Goal: Information Seeking & Learning: Find specific fact

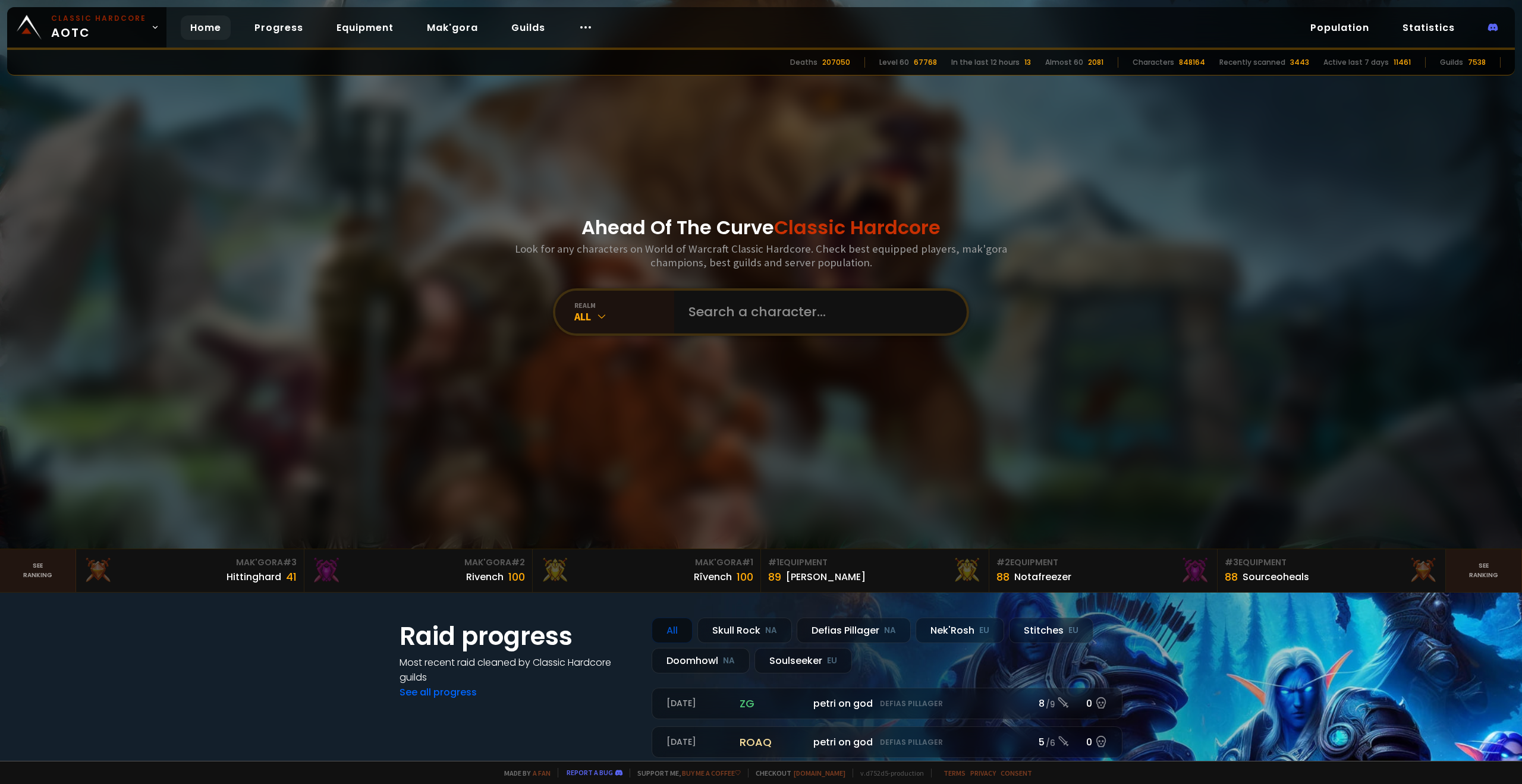
click at [713, 313] on input "text" at bounding box center [817, 312] width 271 height 42
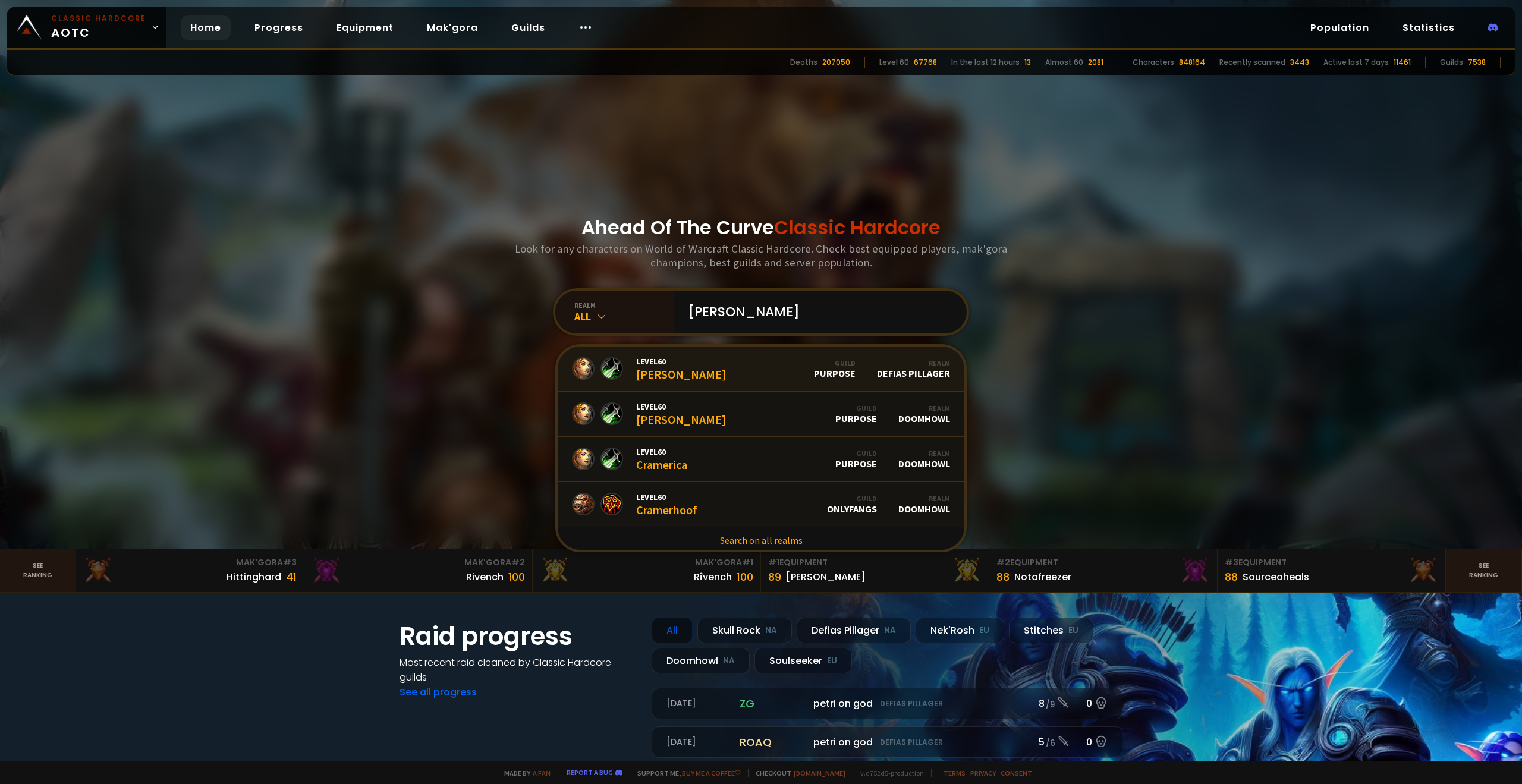
type input "[PERSON_NAME]"
click at [676, 373] on link "Level 60 [PERSON_NAME] Guild Purpose Realm Defias Pillager" at bounding box center [761, 369] width 407 height 45
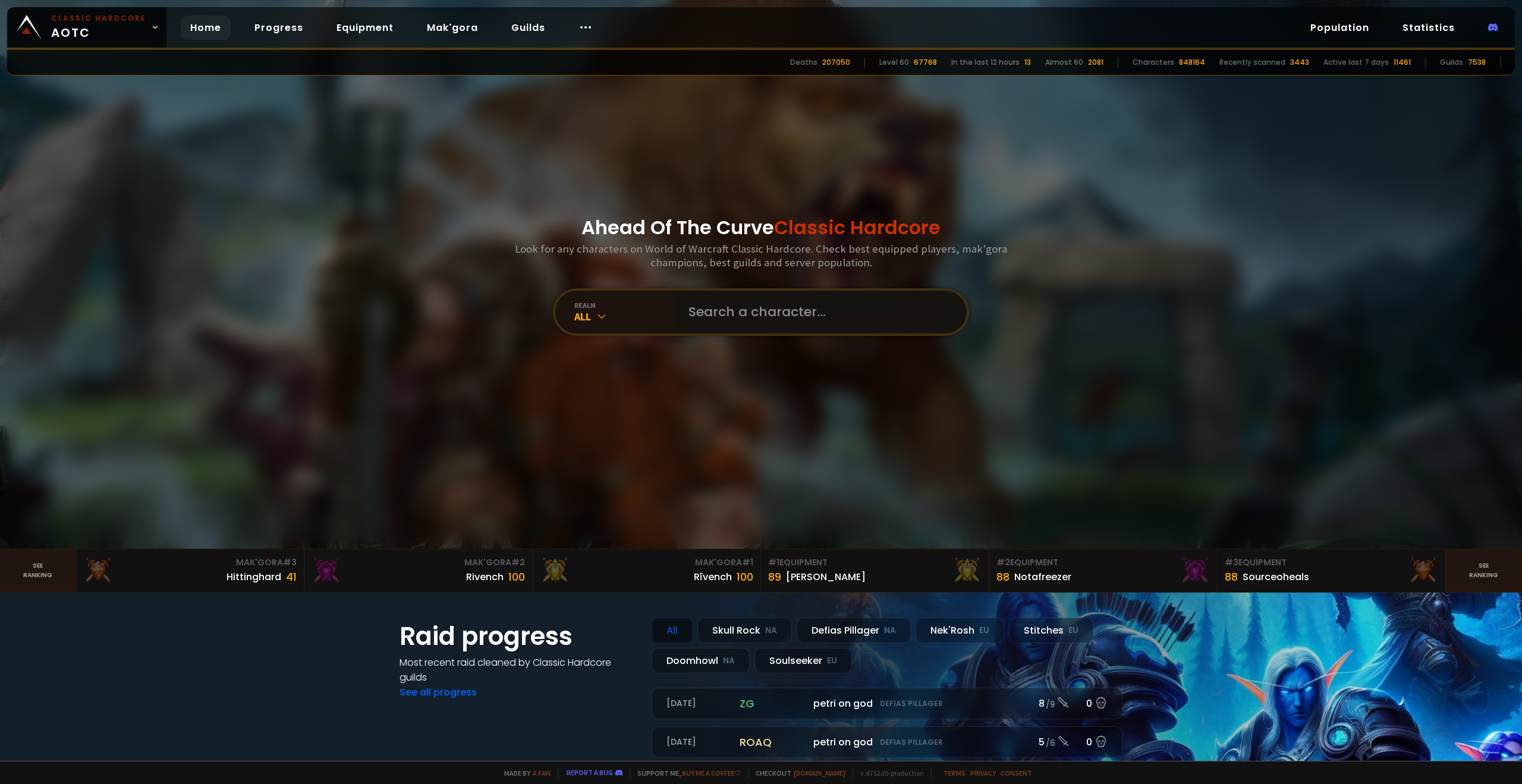
click at [721, 324] on input "text" at bounding box center [817, 312] width 271 height 42
type input "Crame"
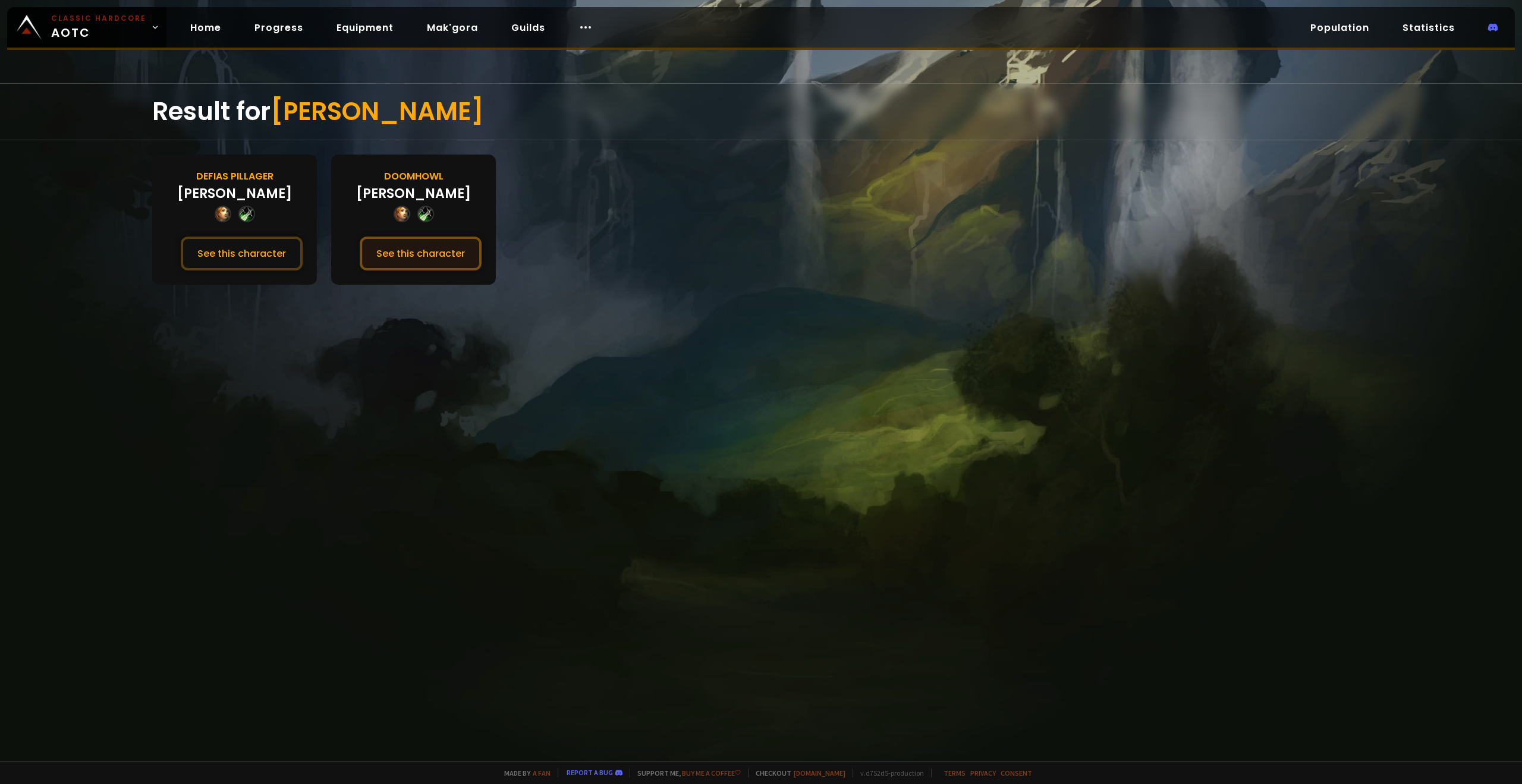
click at [419, 251] on button "See this character" at bounding box center [421, 253] width 122 height 34
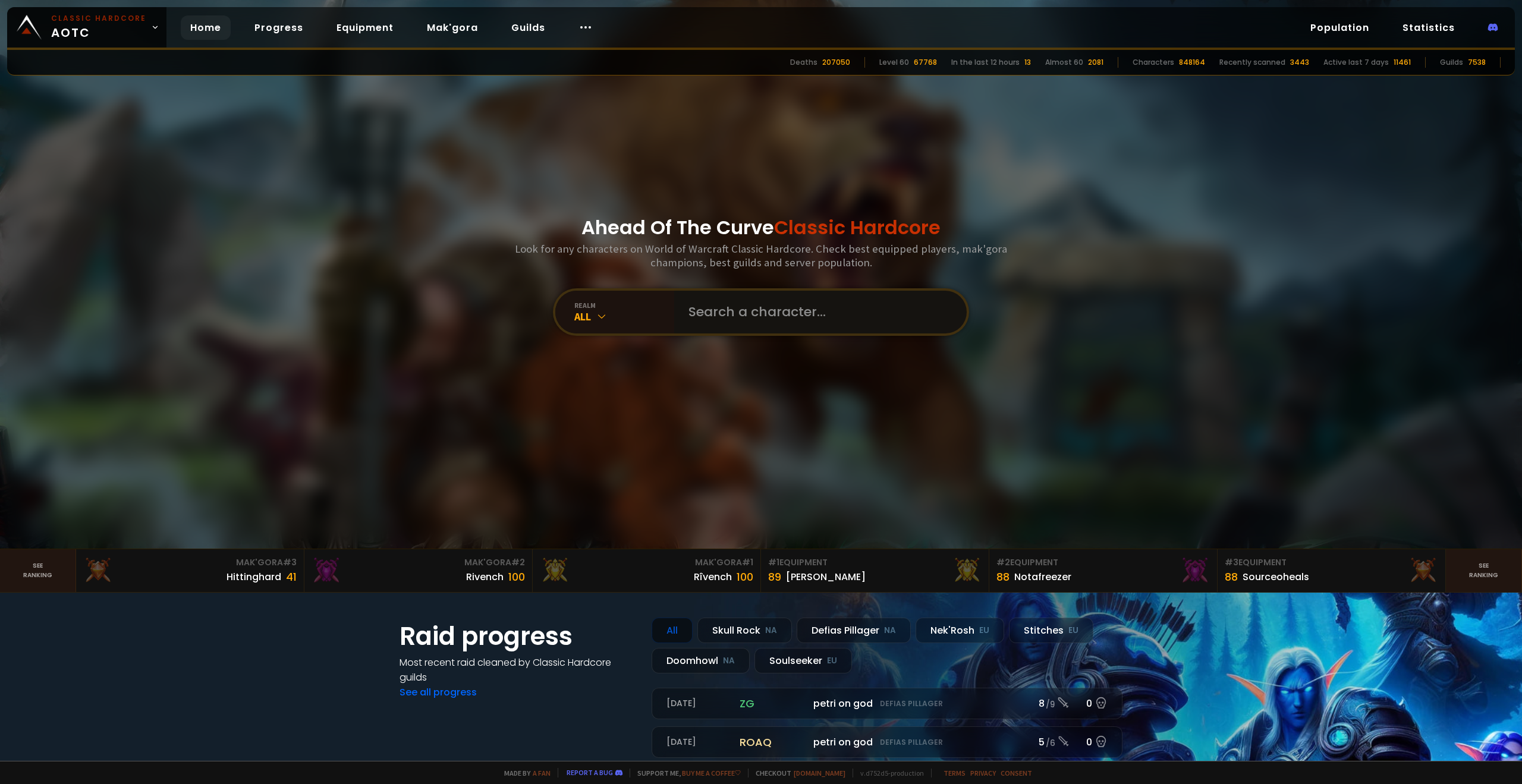
click at [728, 303] on input "text" at bounding box center [817, 312] width 271 height 42
type input "Smollangryman"
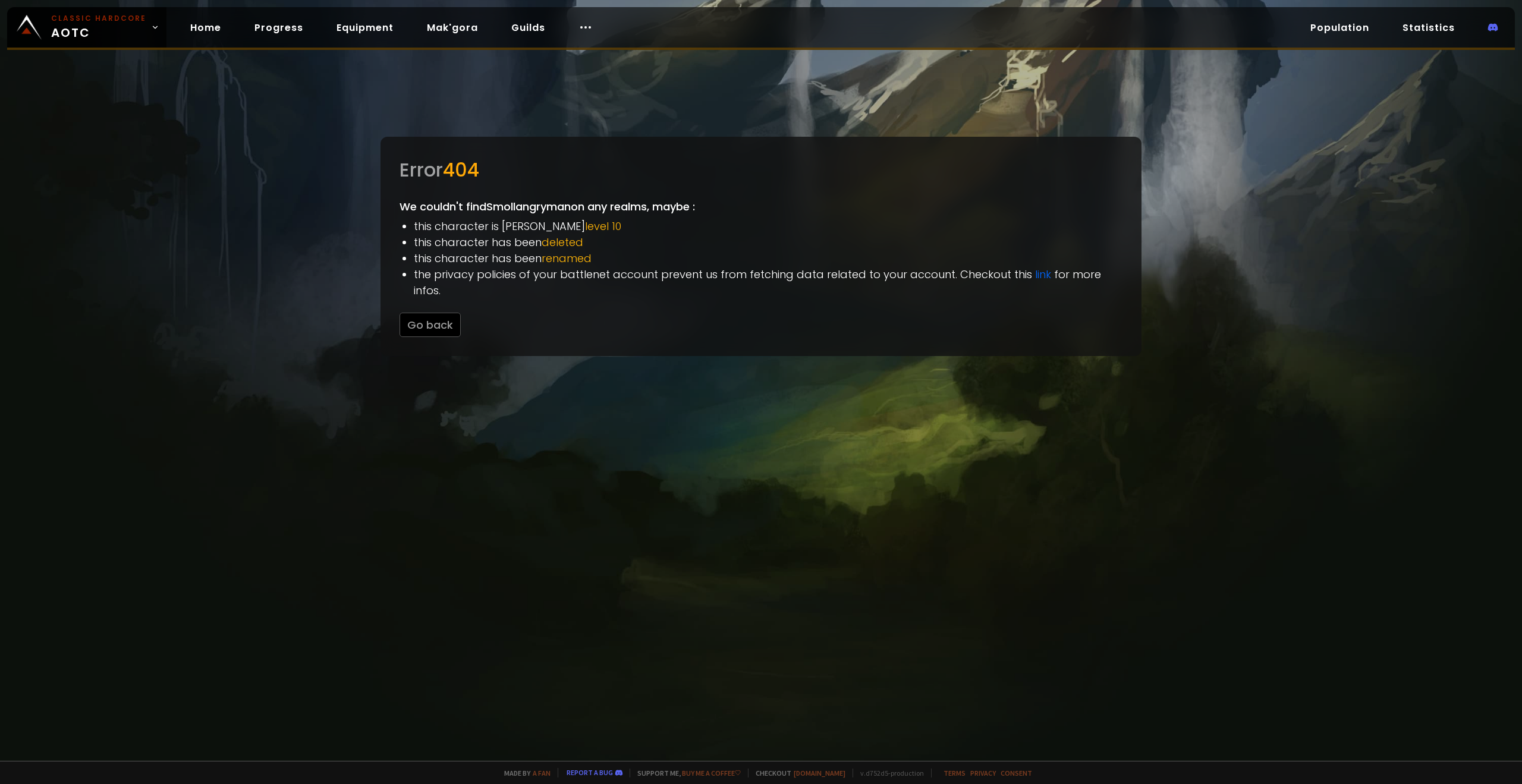
drag, startPoint x: 674, startPoint y: 328, endPoint x: 668, endPoint y: 323, distance: 7.8
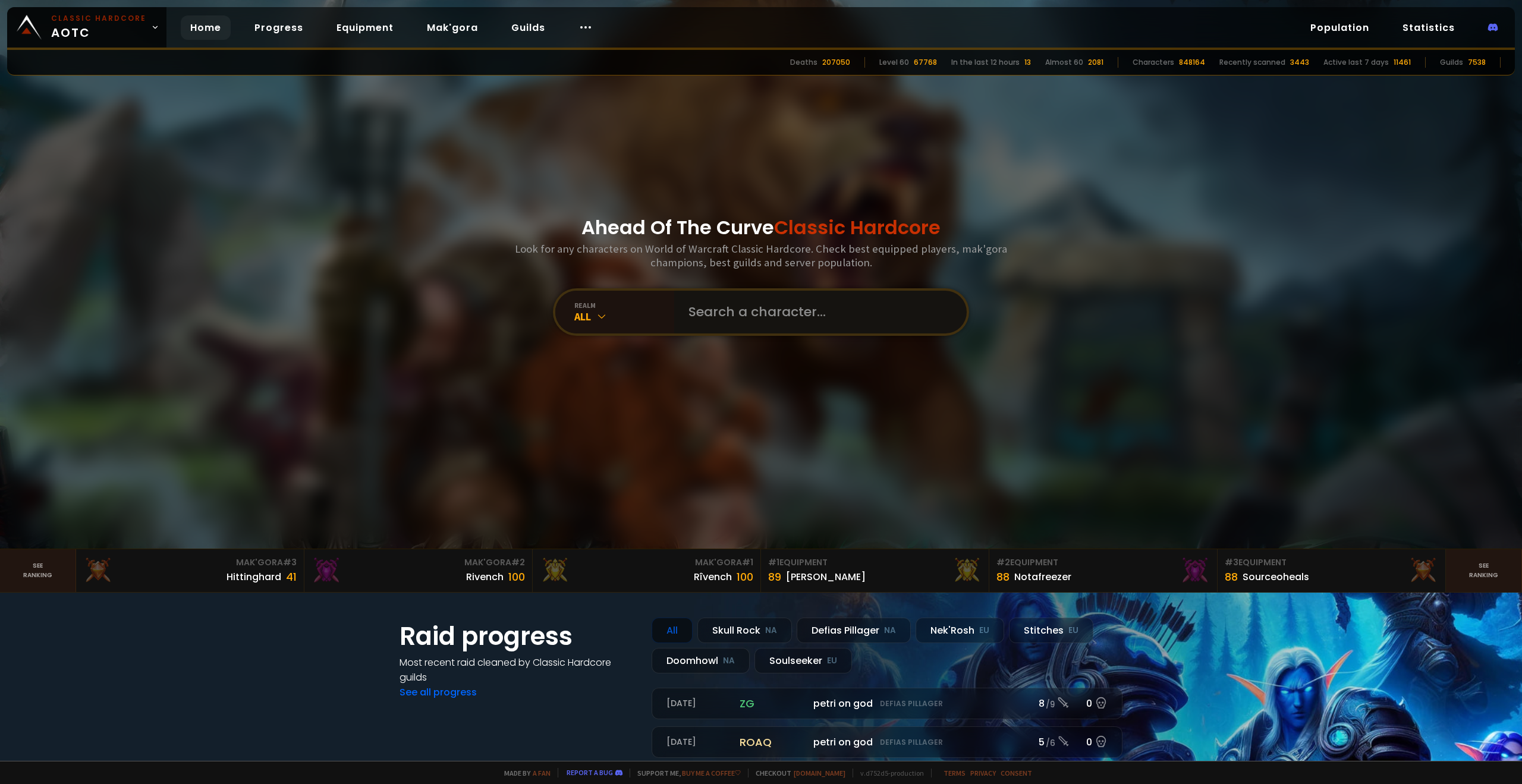
click at [742, 304] on input "text" at bounding box center [817, 312] width 271 height 42
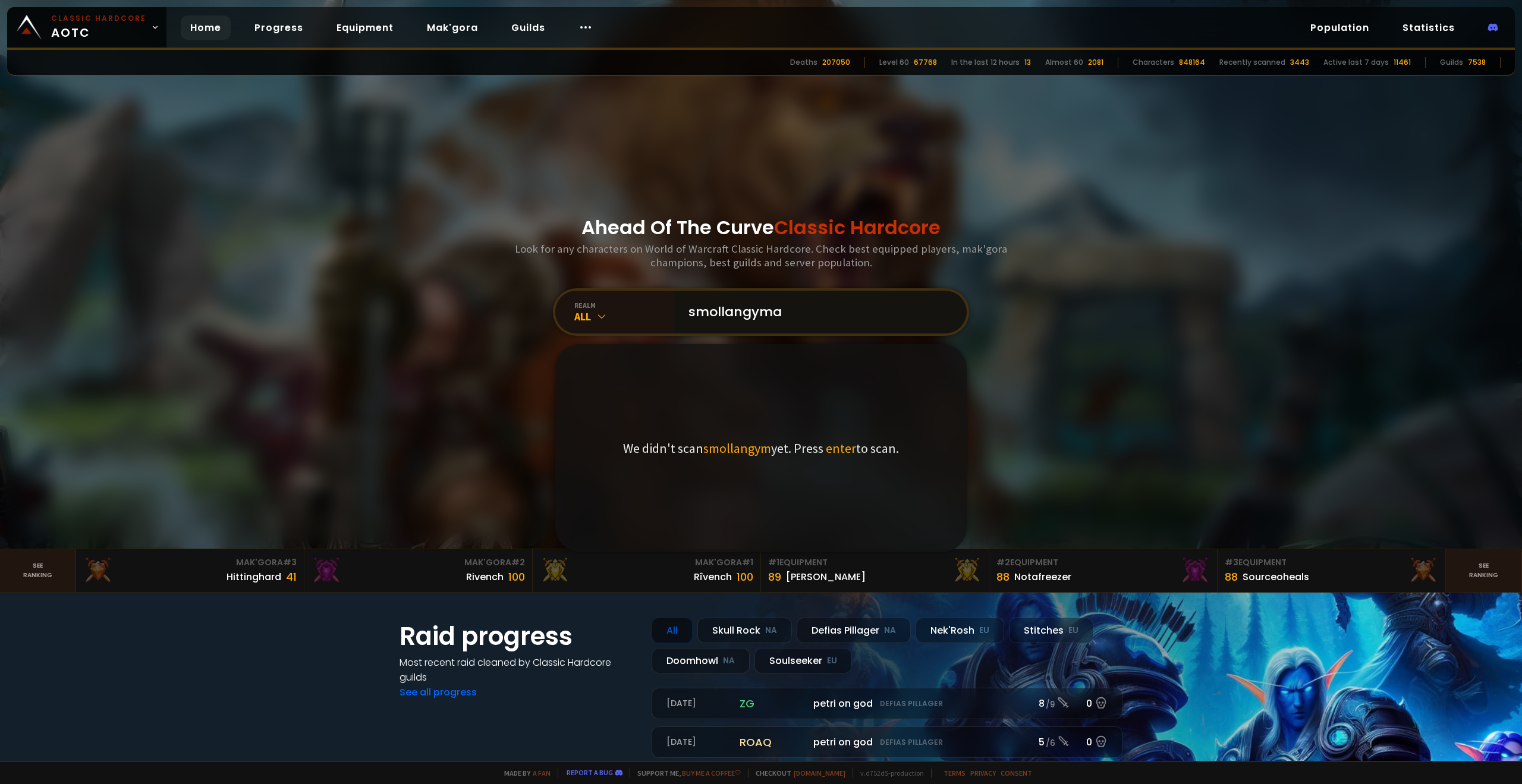
type input "smollangyman"
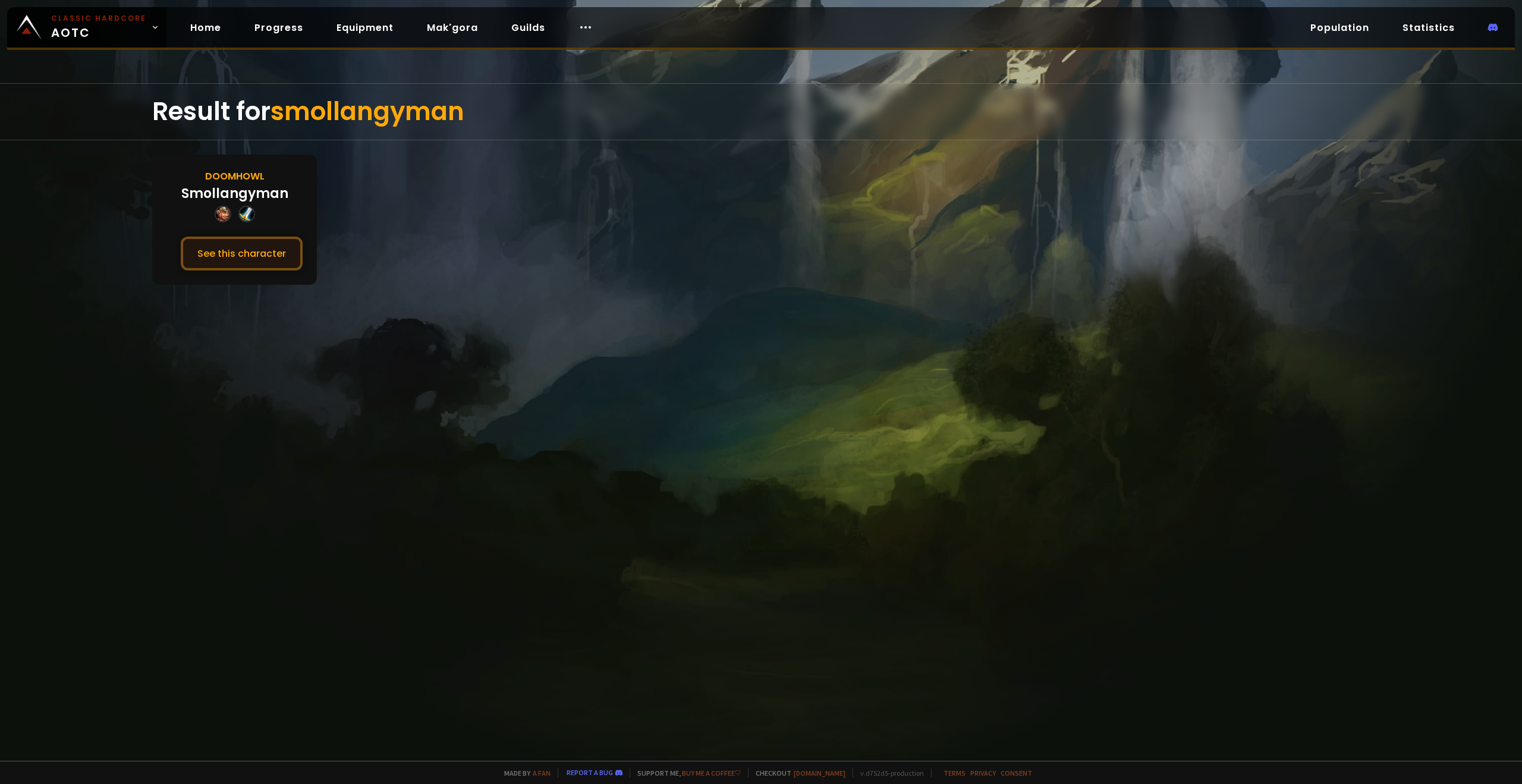
click at [269, 250] on button "See this character" at bounding box center [241, 253] width 122 height 34
